Goal: Check status: Check status

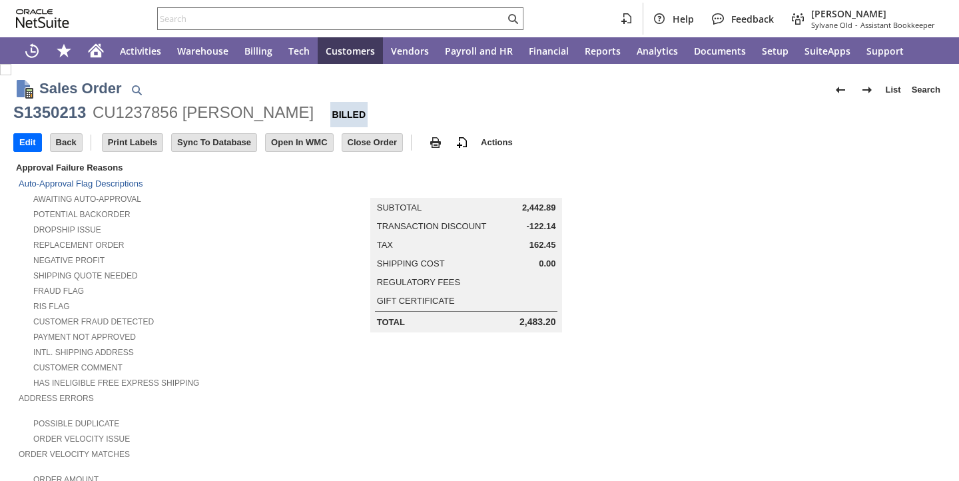
scroll to position [759, 0]
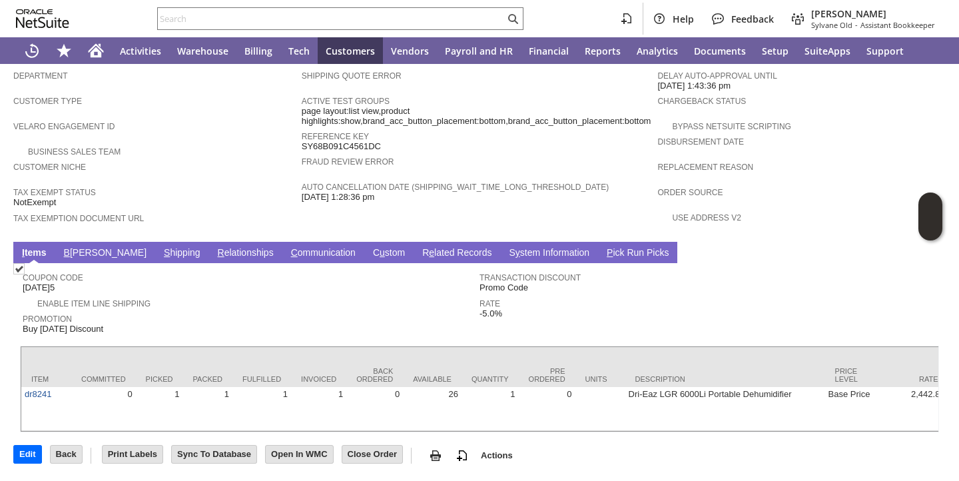
click at [161, 247] on link "S hipping" at bounding box center [182, 253] width 43 height 13
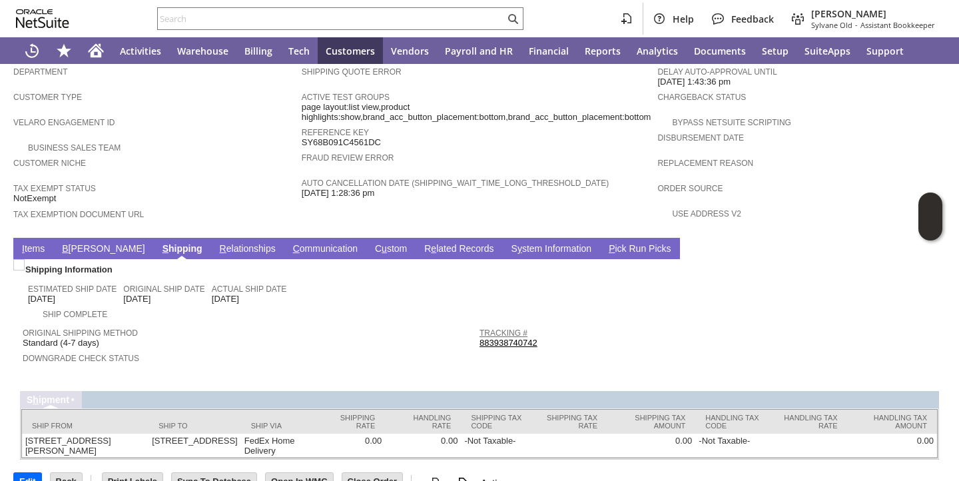
click at [493, 328] on link "Tracking #" at bounding box center [504, 332] width 48 height 9
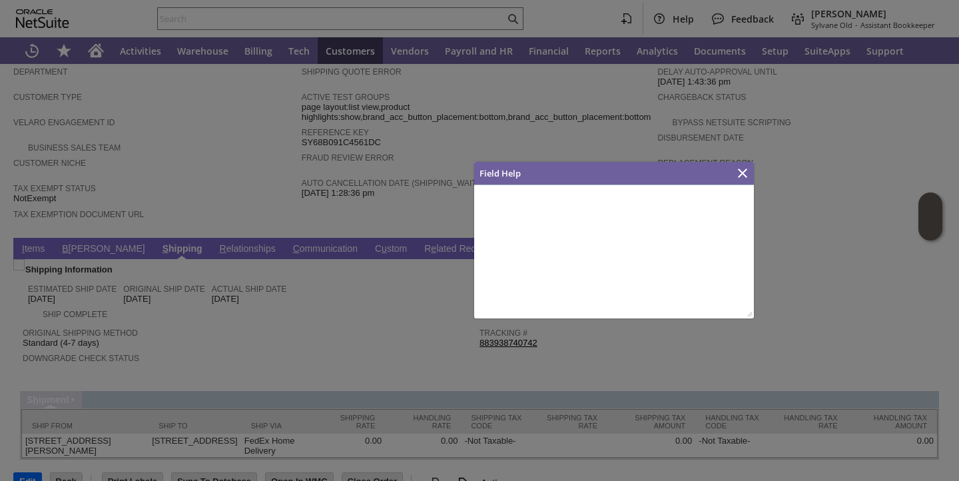
click at [494, 332] on div at bounding box center [479, 240] width 959 height 481
click at [737, 180] on icon "Close" at bounding box center [743, 173] width 16 height 16
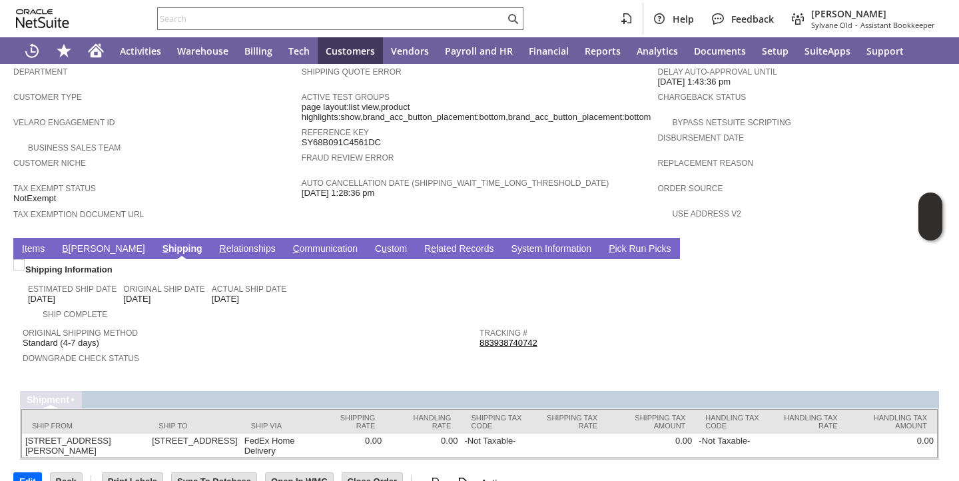
click at [509, 338] on link "883938740742" at bounding box center [509, 343] width 58 height 10
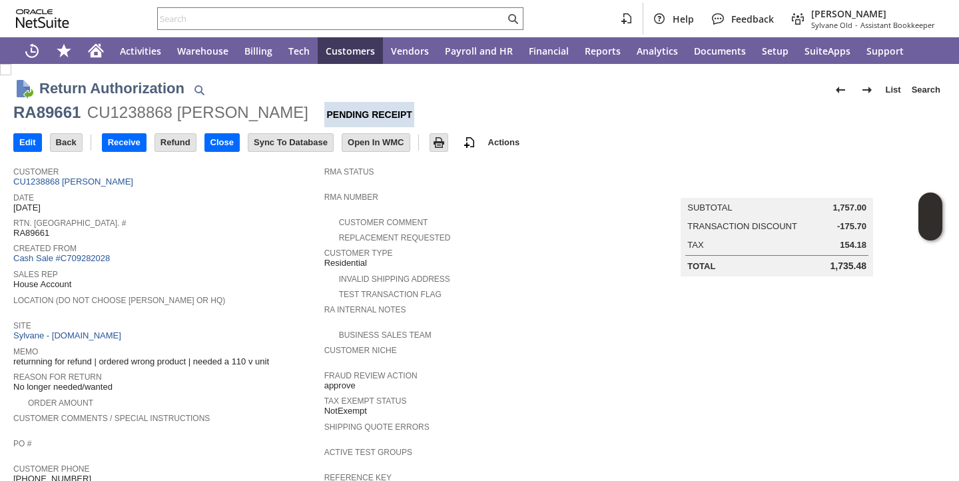
click at [265, 210] on div "Date 9/24/2025" at bounding box center [165, 201] width 304 height 24
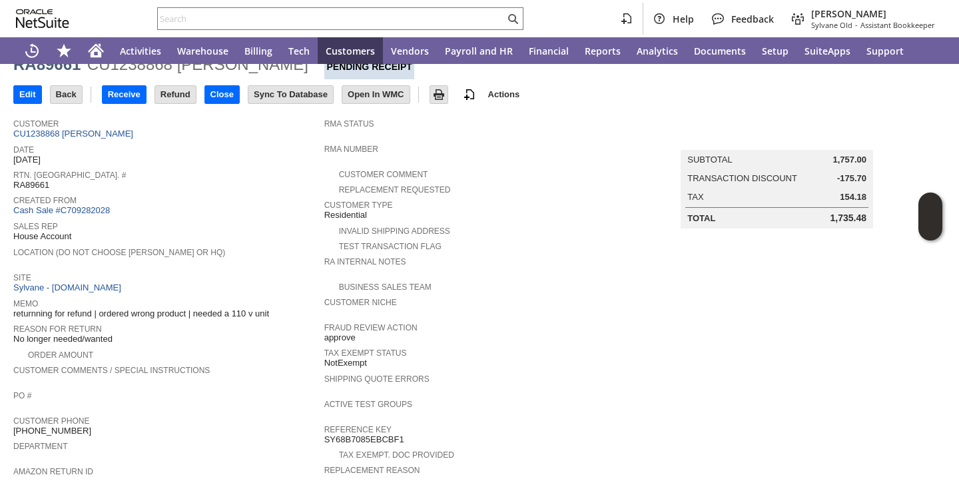
scroll to position [49, 0]
click at [121, 96] on input "Receive" at bounding box center [124, 93] width 43 height 17
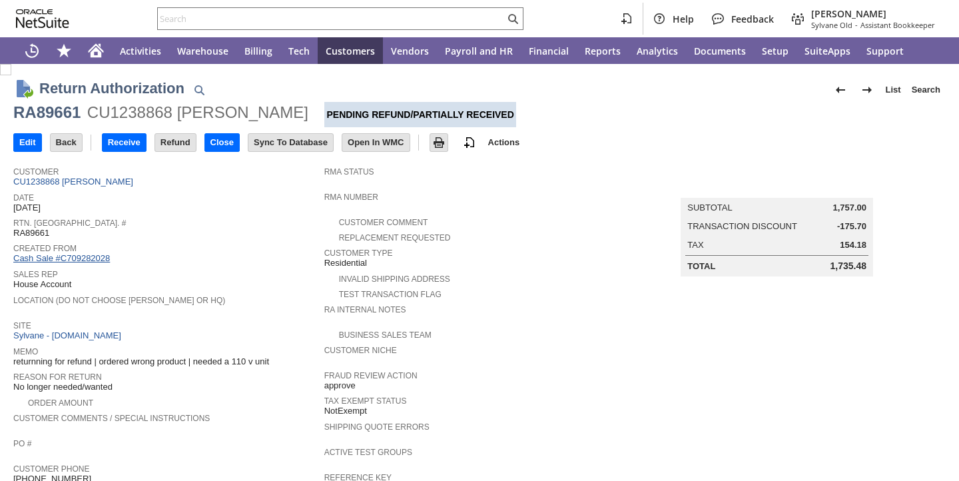
click at [73, 260] on link "Cash Sale #C709282028" at bounding box center [61, 258] width 97 height 10
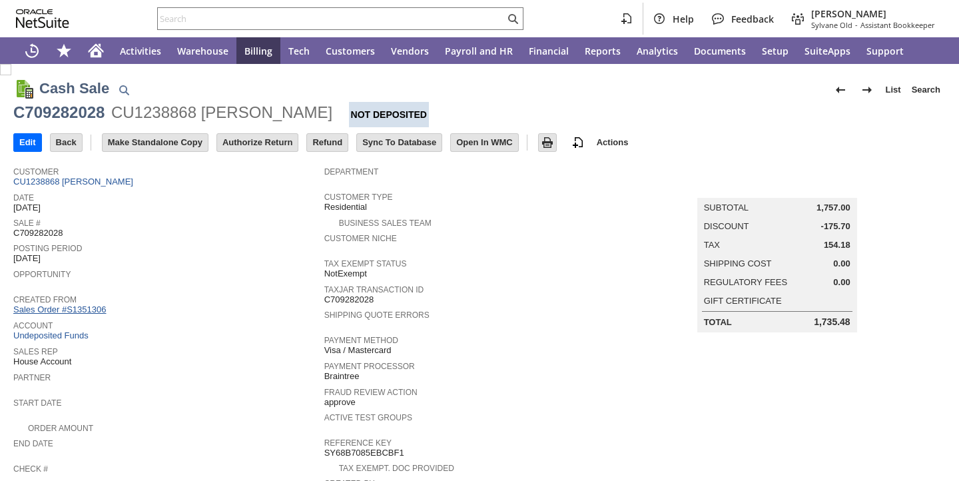
click at [79, 310] on link "Sales Order #S1351306" at bounding box center [61, 309] width 96 height 10
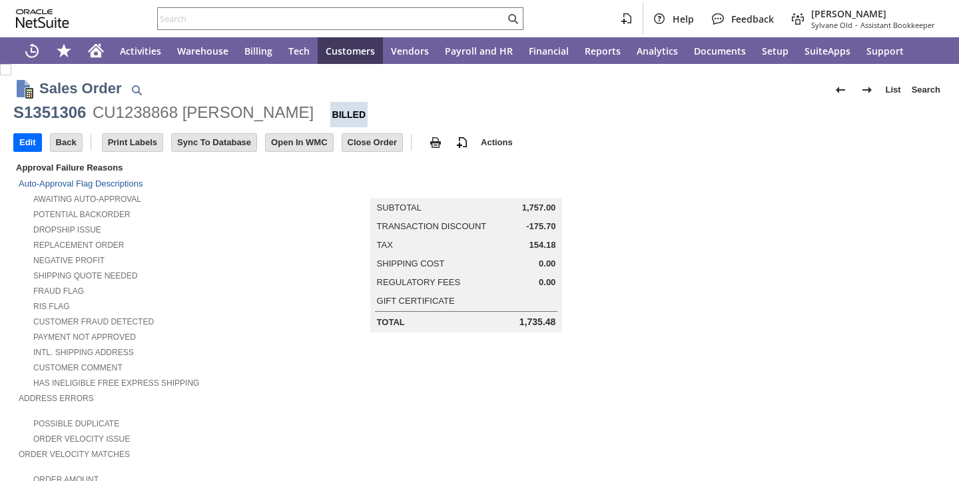
scroll to position [603, 0]
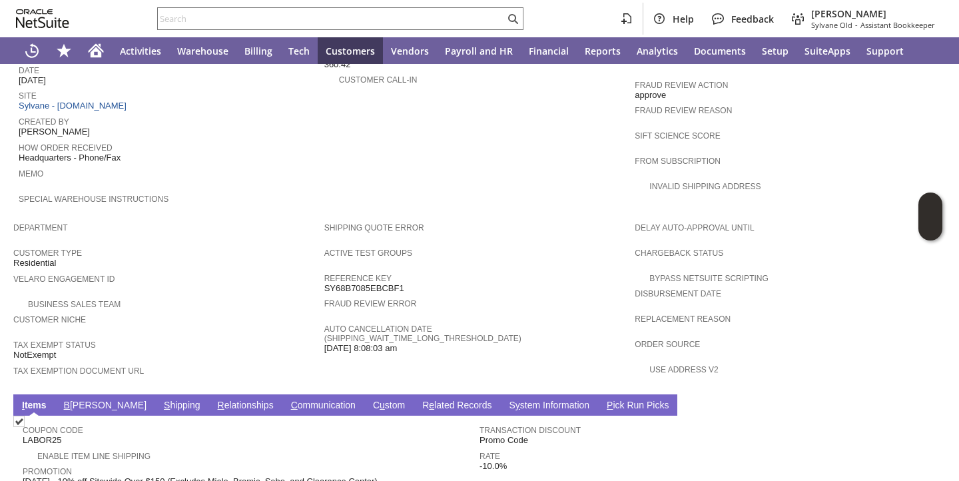
click at [161, 400] on link "S hipping" at bounding box center [182, 406] width 43 height 13
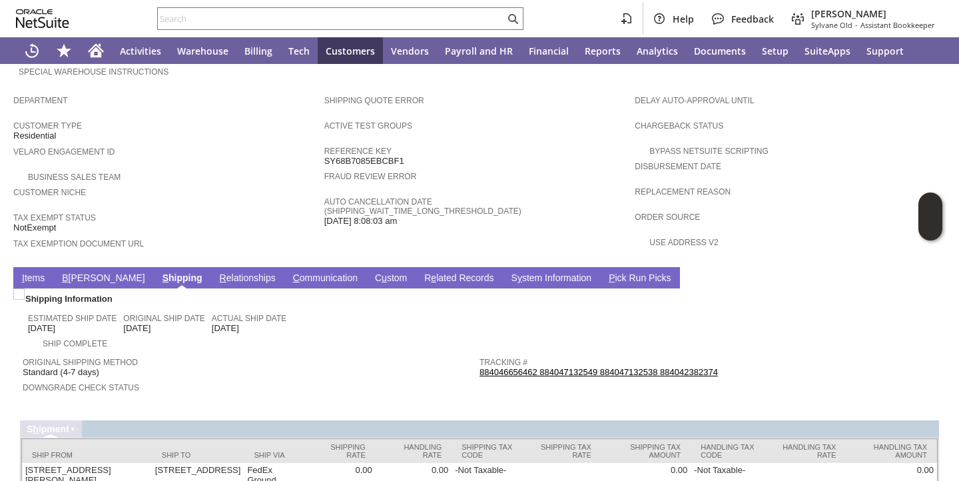
scroll to position [733, 0]
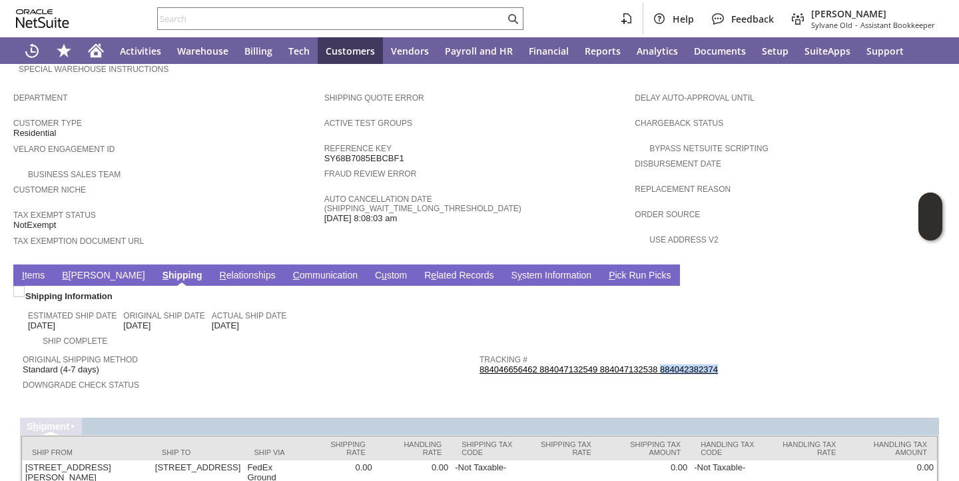
copy link "884042382374"
drag, startPoint x: 716, startPoint y: 357, endPoint x: 653, endPoint y: 350, distance: 63.0
click at [653, 353] on div "Tracking # 884046656462 884047132549 884047132538 884042382374" at bounding box center [705, 363] width 450 height 24
click at [395, 13] on input "text" at bounding box center [331, 19] width 347 height 16
paste input "dr2545"
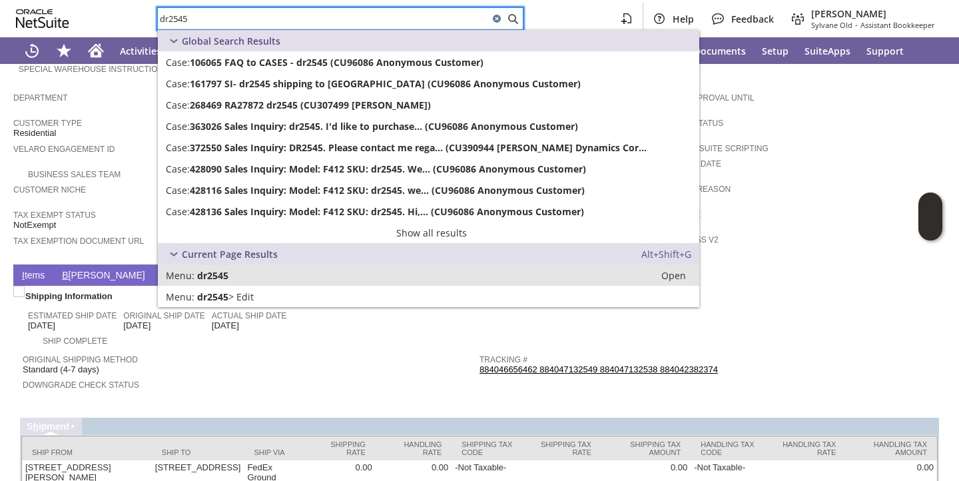
type input "dr2545"
click at [203, 279] on span "dr2545" at bounding box center [212, 275] width 31 height 13
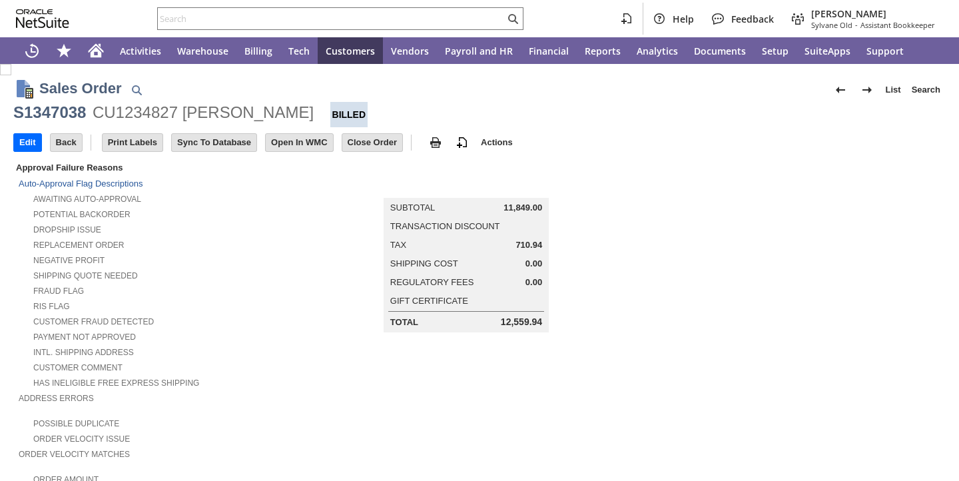
scroll to position [859, 0]
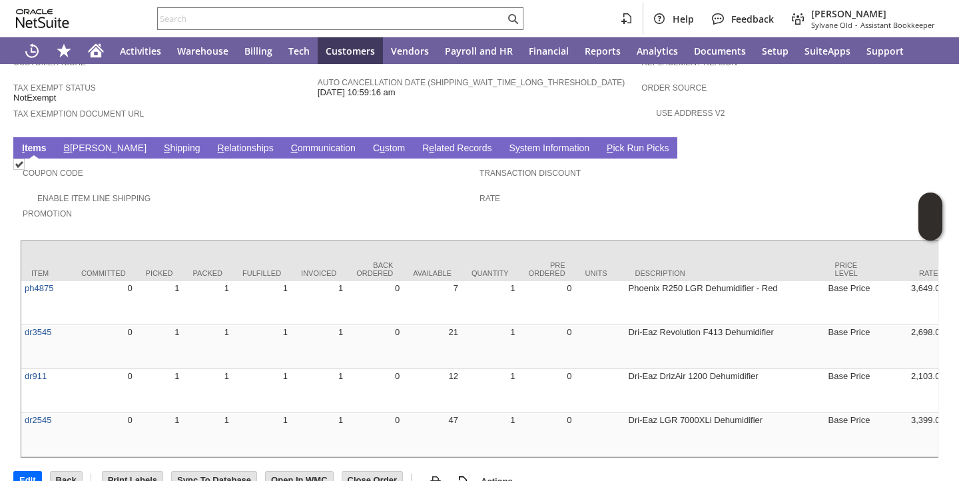
click at [161, 144] on link "S hipping" at bounding box center [182, 149] width 43 height 13
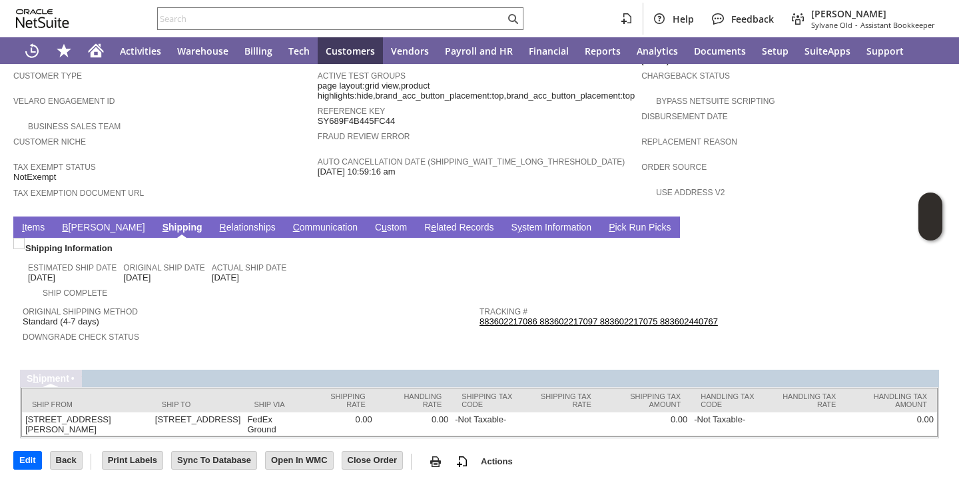
click at [486, 316] on link "883602217086 883602217097 883602217075 883602440767" at bounding box center [599, 321] width 239 height 10
